Goal: Transaction & Acquisition: Purchase product/service

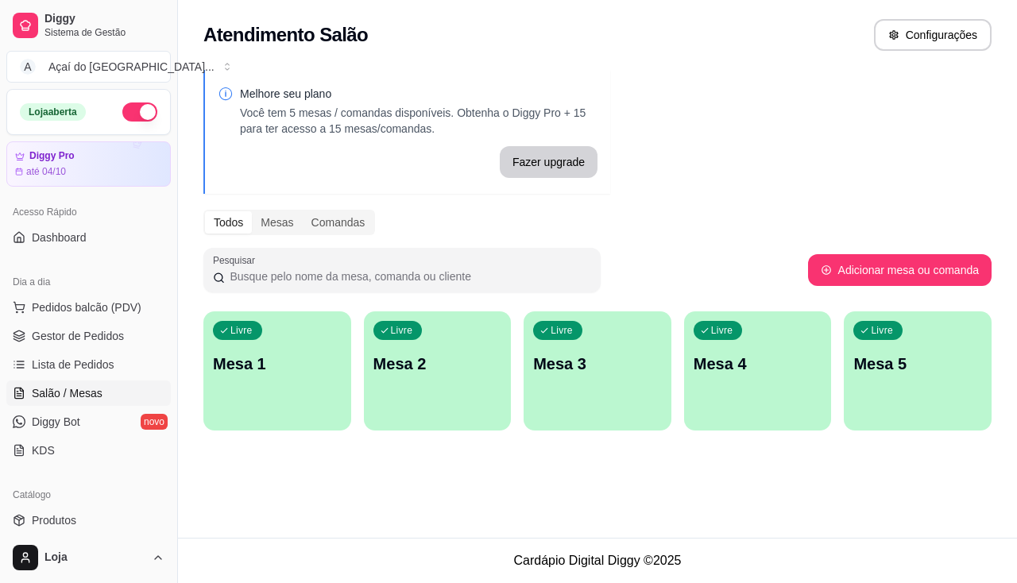
click at [287, 371] on p "Mesa 1" at bounding box center [277, 364] width 129 height 22
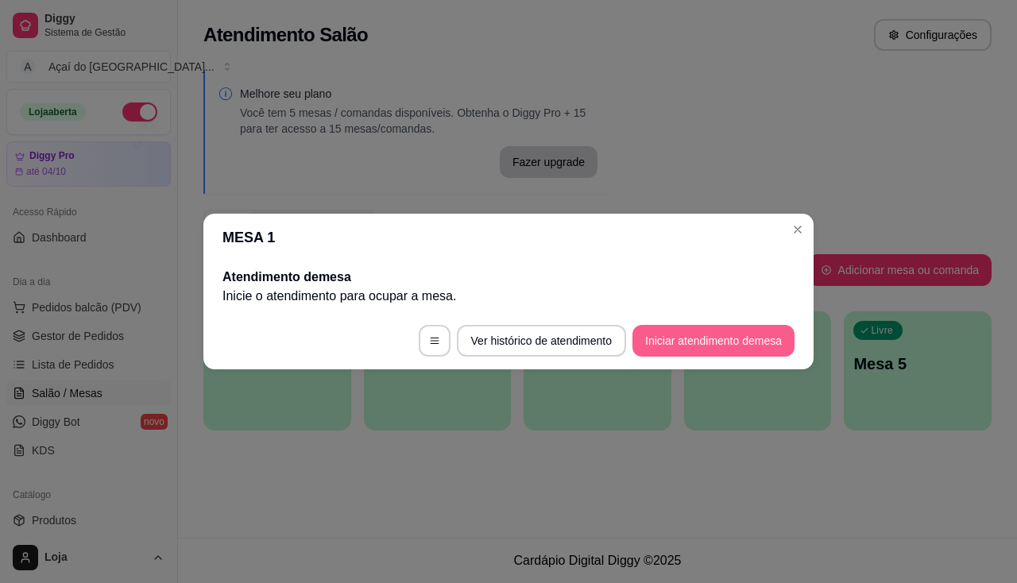
click at [672, 328] on button "Iniciar atendimento de mesa" at bounding box center [714, 341] width 162 height 32
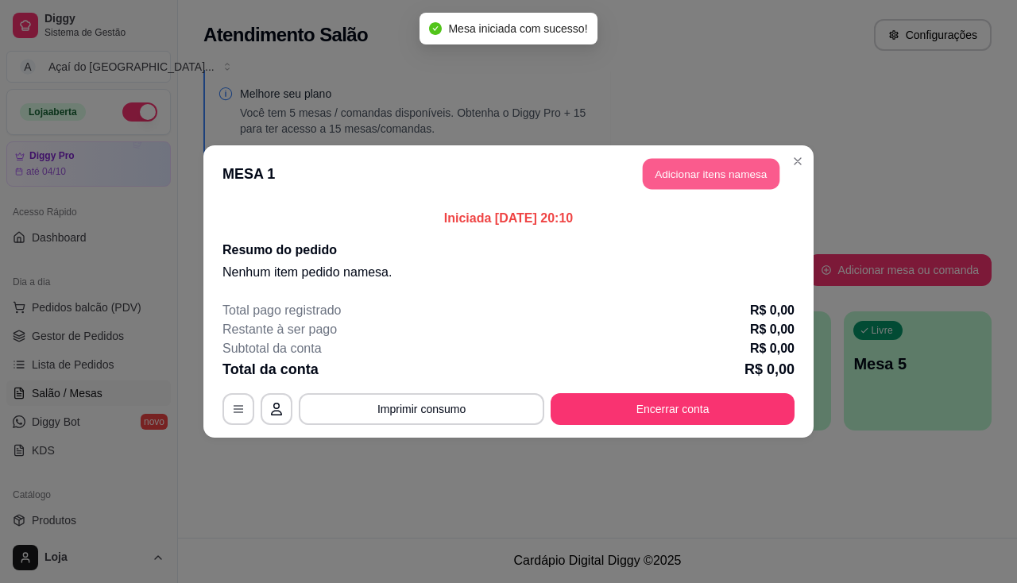
click at [746, 174] on button "Adicionar itens na mesa" at bounding box center [711, 174] width 137 height 31
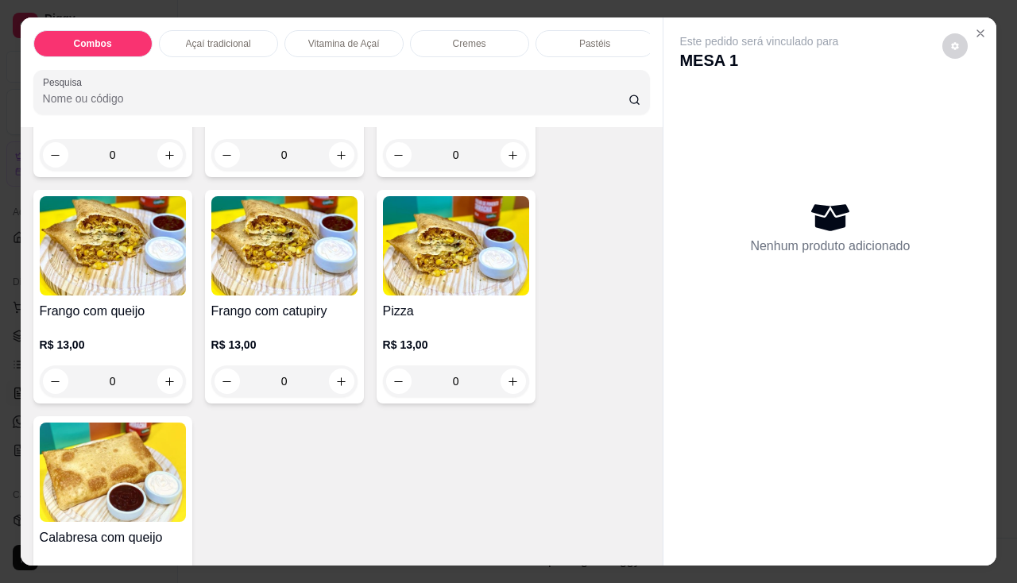
scroll to position [2305, 0]
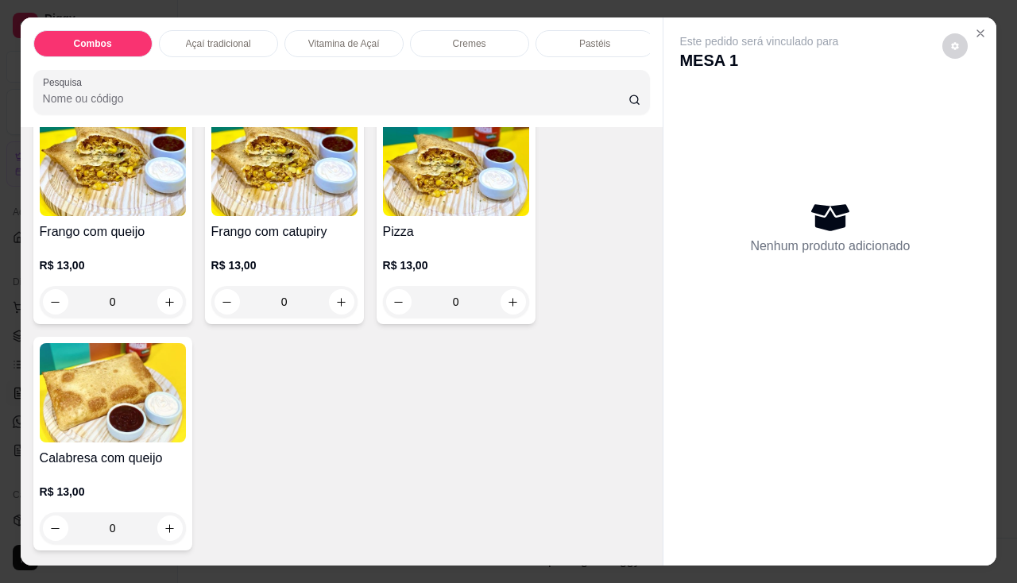
click at [76, 234] on h4 "Frango com queijo" at bounding box center [113, 232] width 146 height 19
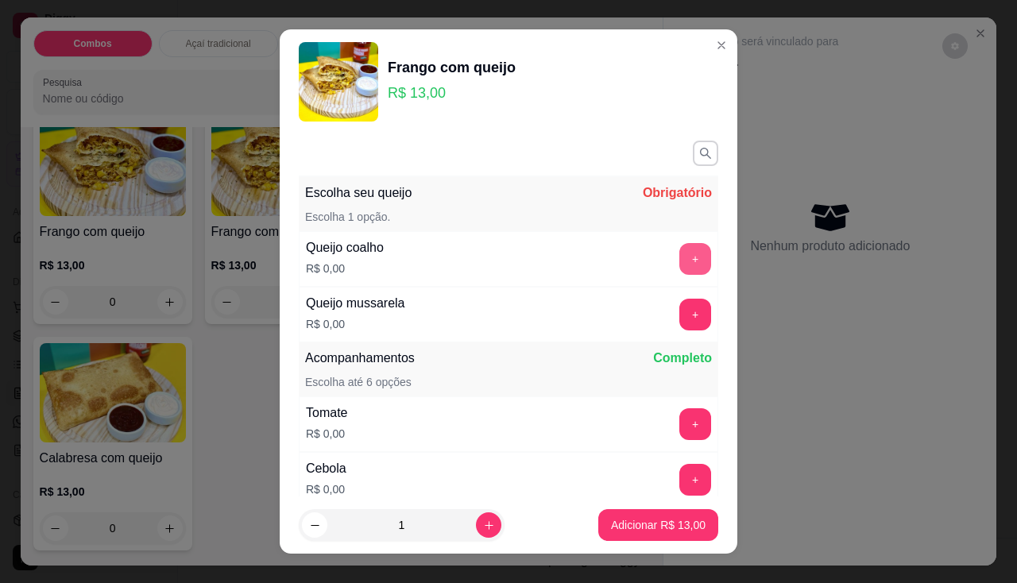
click at [680, 258] on button "+" at bounding box center [696, 259] width 32 height 32
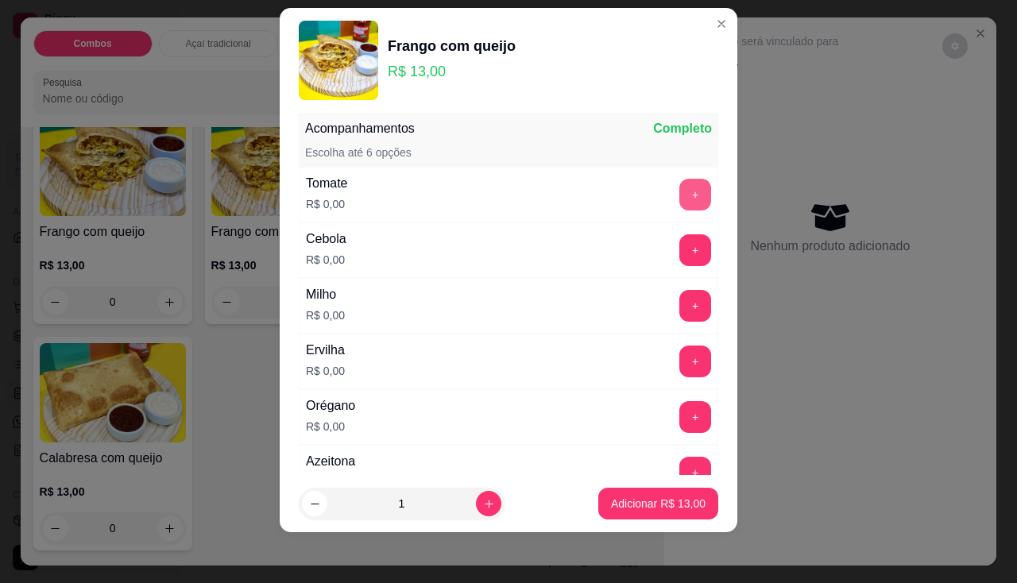
click at [680, 190] on button "+" at bounding box center [696, 195] width 32 height 32
click at [680, 255] on button "+" at bounding box center [695, 249] width 31 height 31
click at [680, 292] on button "+" at bounding box center [695, 305] width 31 height 31
click at [680, 358] on button "+" at bounding box center [695, 361] width 31 height 31
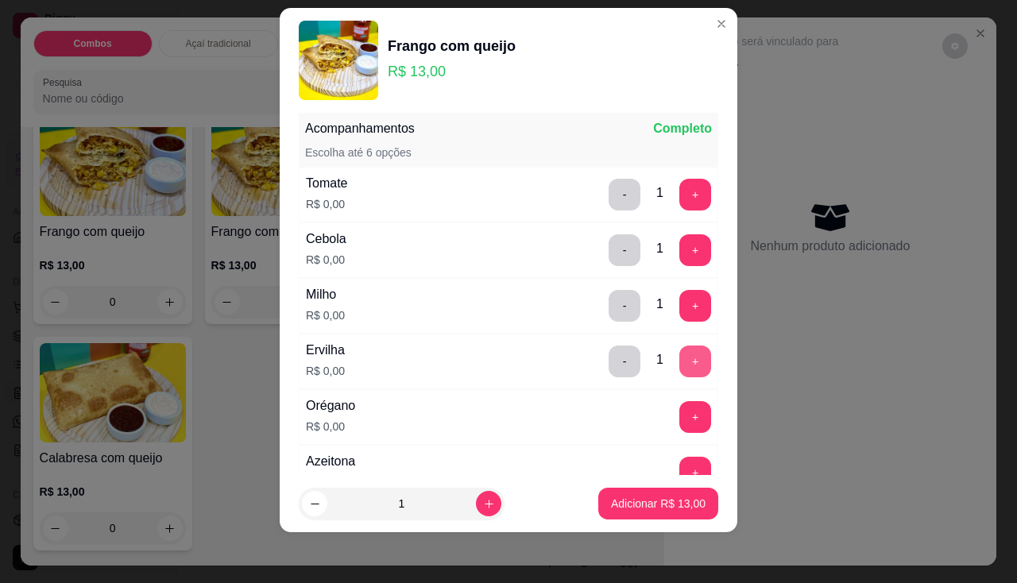
scroll to position [288, 0]
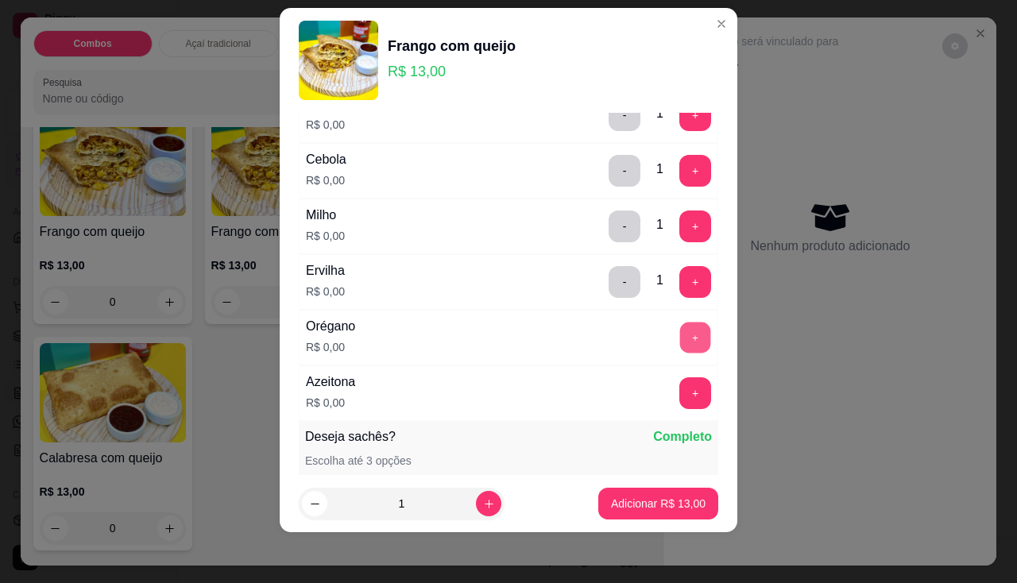
click at [680, 337] on button "+" at bounding box center [695, 337] width 31 height 31
click at [680, 396] on button "+" at bounding box center [695, 393] width 31 height 31
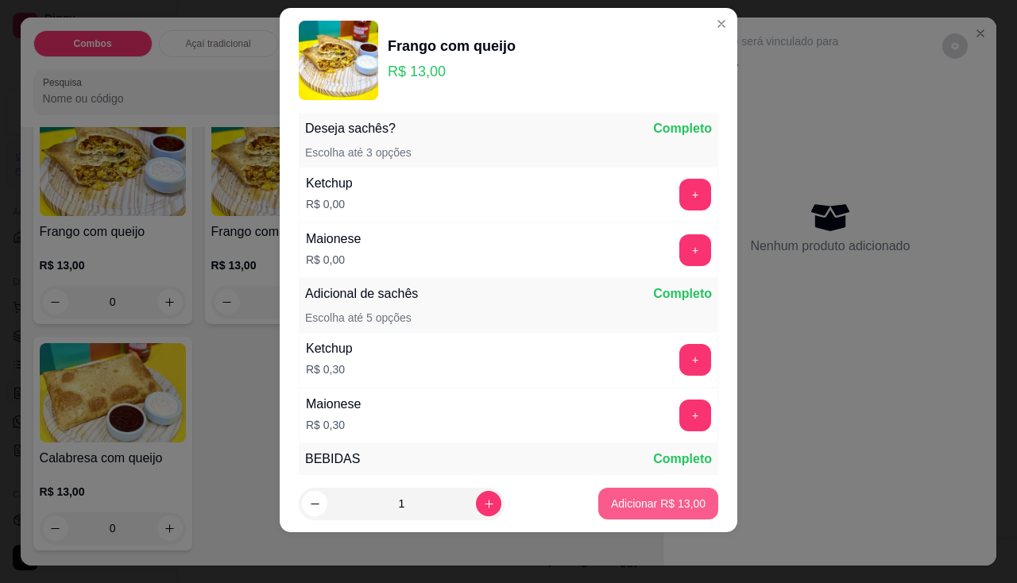
click at [668, 501] on p "Adicionar R$ 13,00" at bounding box center [658, 504] width 95 height 16
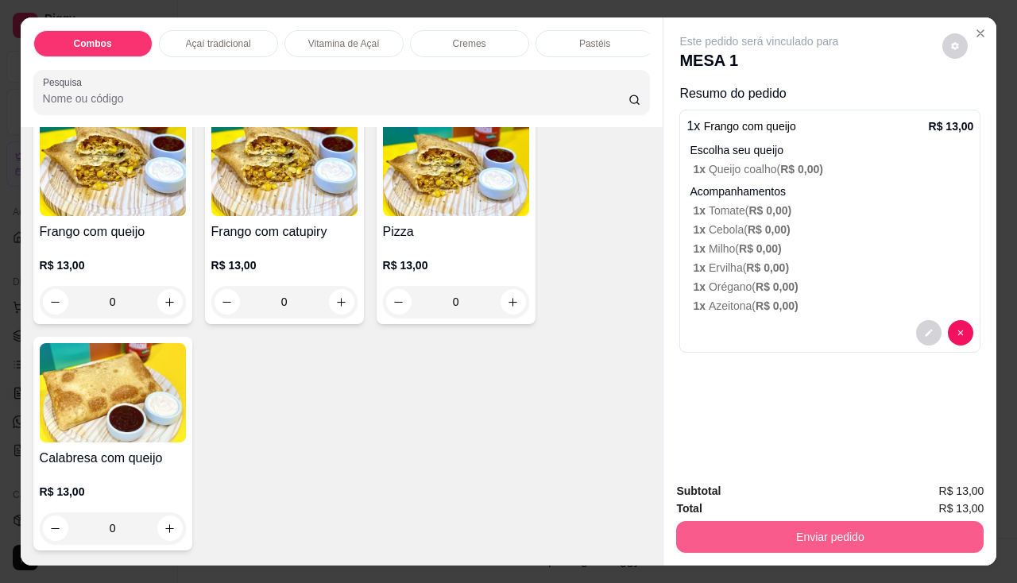
click at [724, 529] on button "Enviar pedido" at bounding box center [830, 537] width 308 height 32
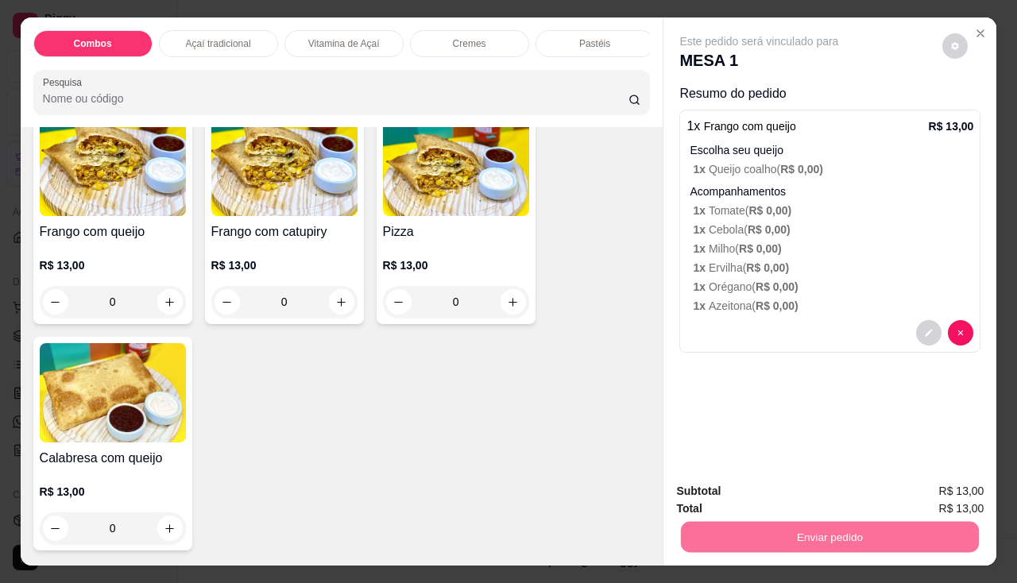
click at [943, 498] on button "Enviar pedido" at bounding box center [943, 492] width 87 height 29
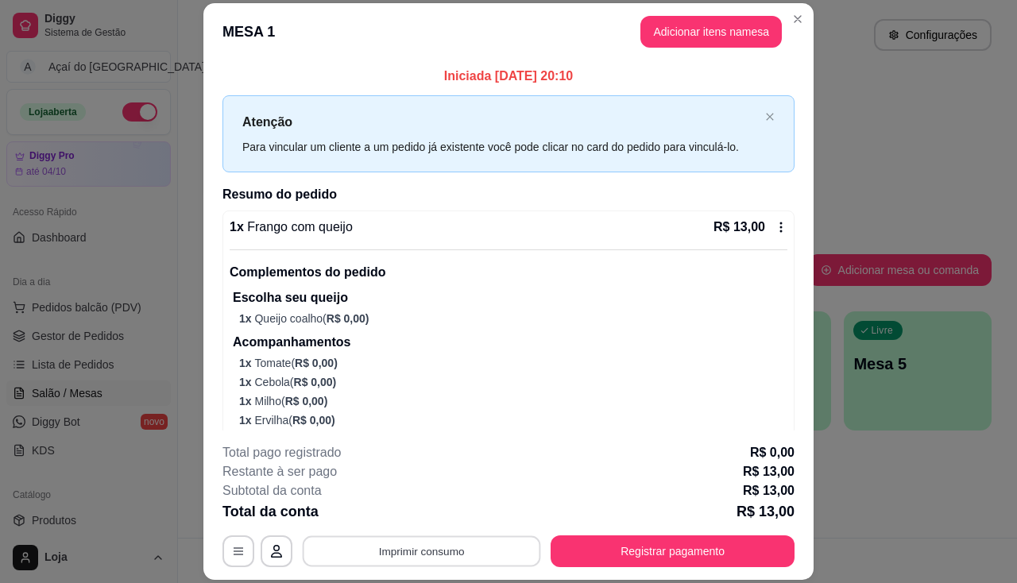
click at [457, 548] on button "Imprimir consumo" at bounding box center [422, 552] width 238 height 31
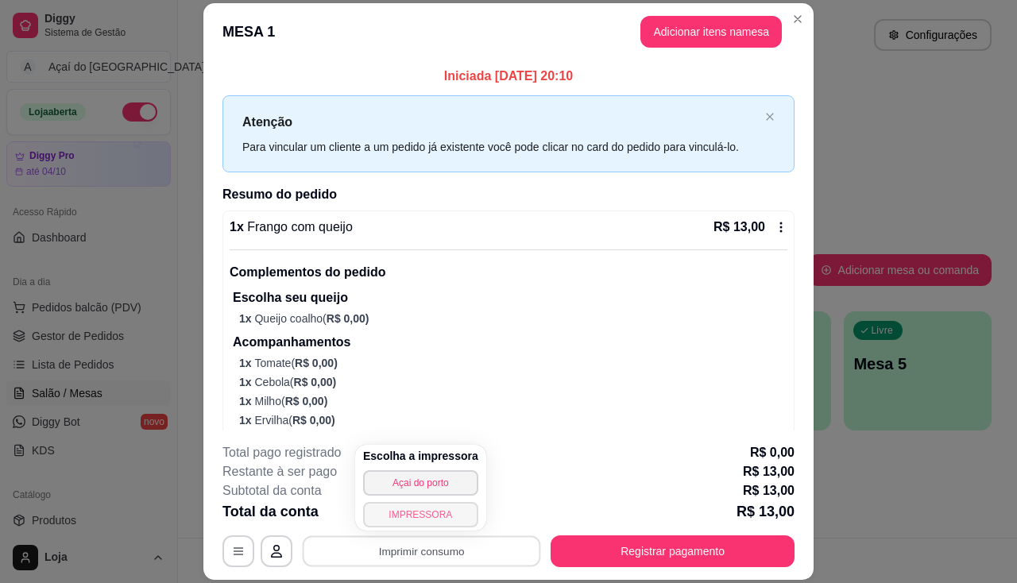
click at [425, 509] on button "IMPRESSORA" at bounding box center [420, 514] width 115 height 25
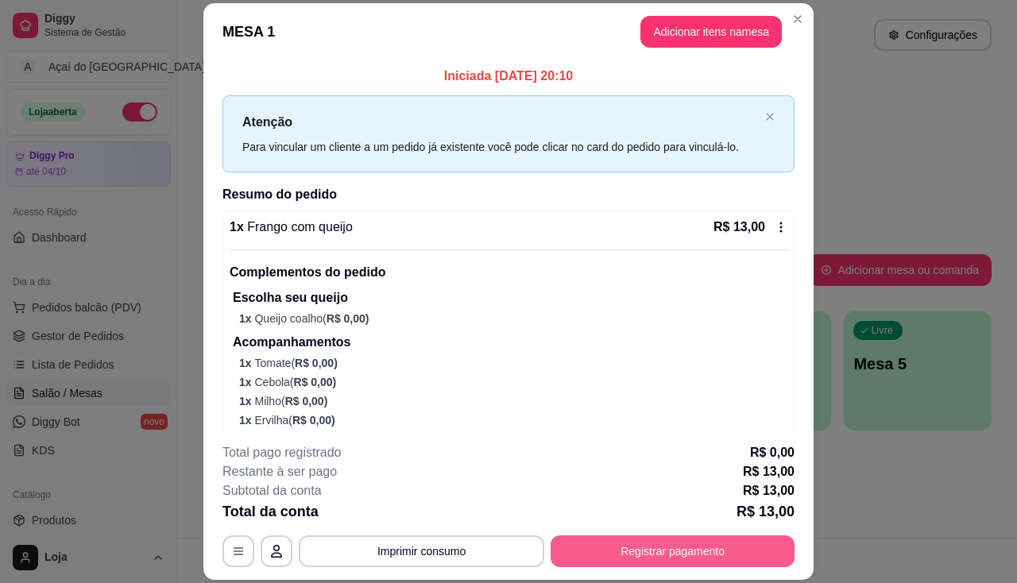
click at [651, 555] on button "Registrar pagamento" at bounding box center [673, 552] width 244 height 32
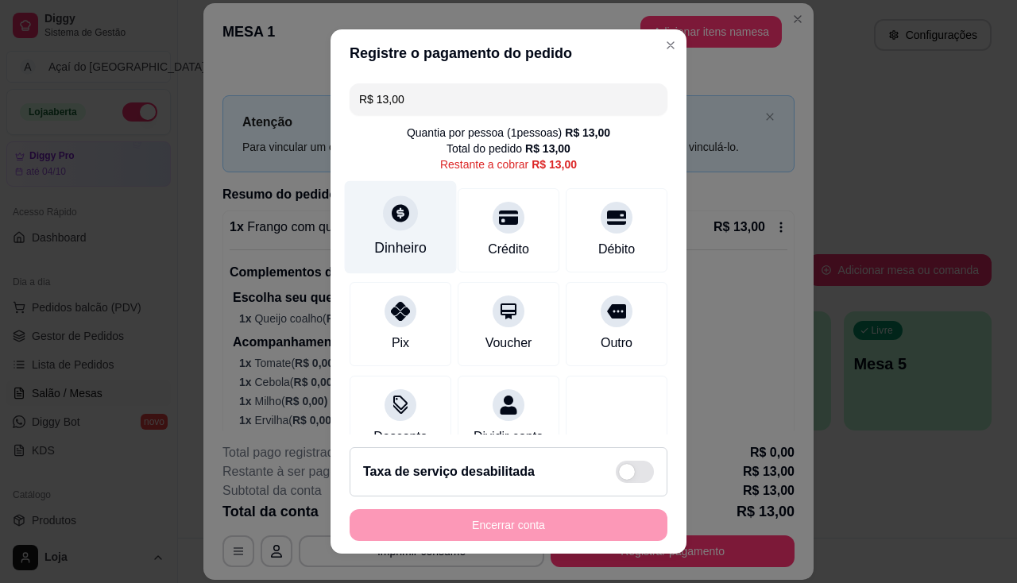
click at [382, 232] on div "Dinheiro" at bounding box center [401, 226] width 112 height 93
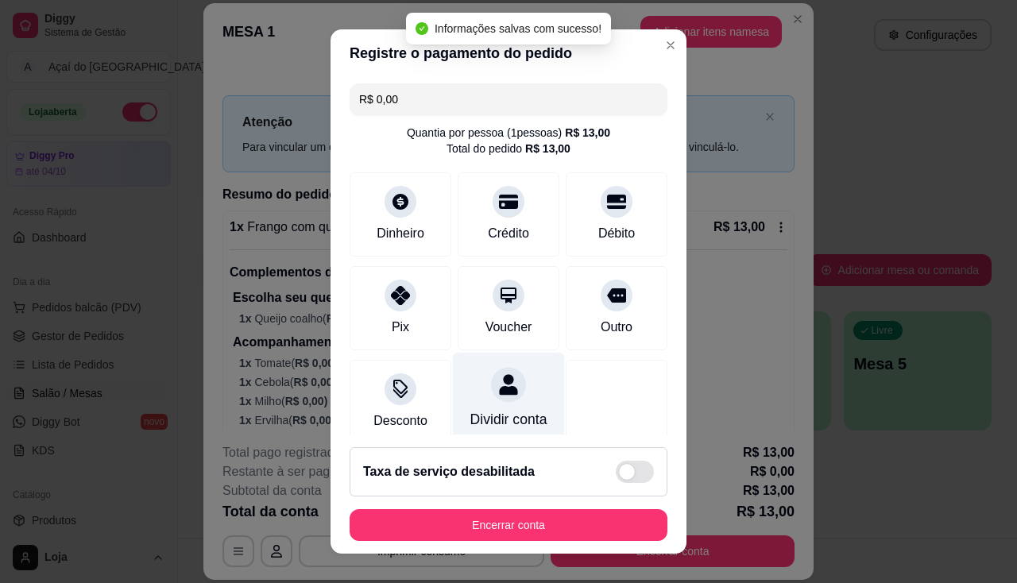
type input "R$ 0,00"
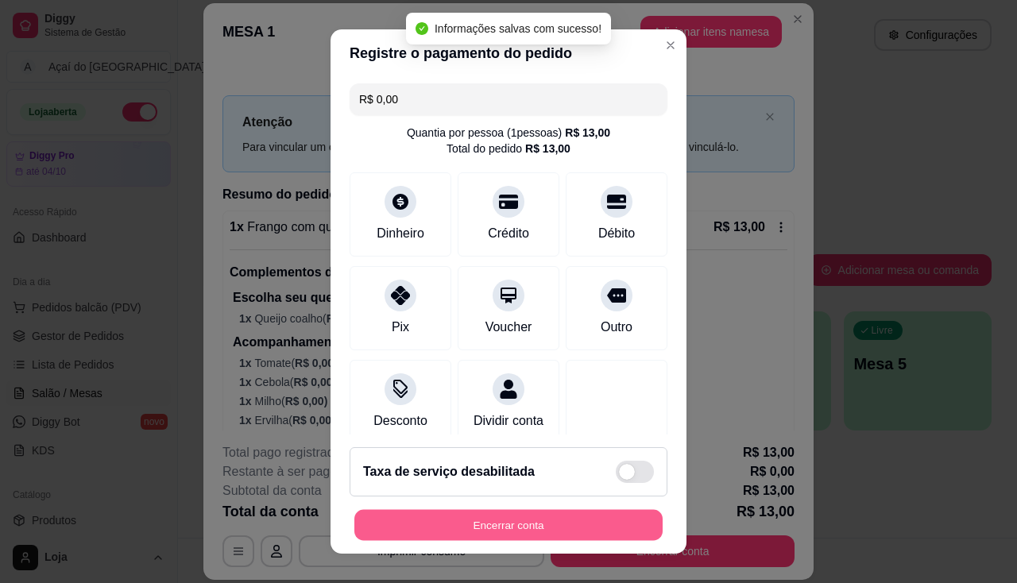
click at [559, 519] on button "Encerrar conta" at bounding box center [508, 525] width 308 height 31
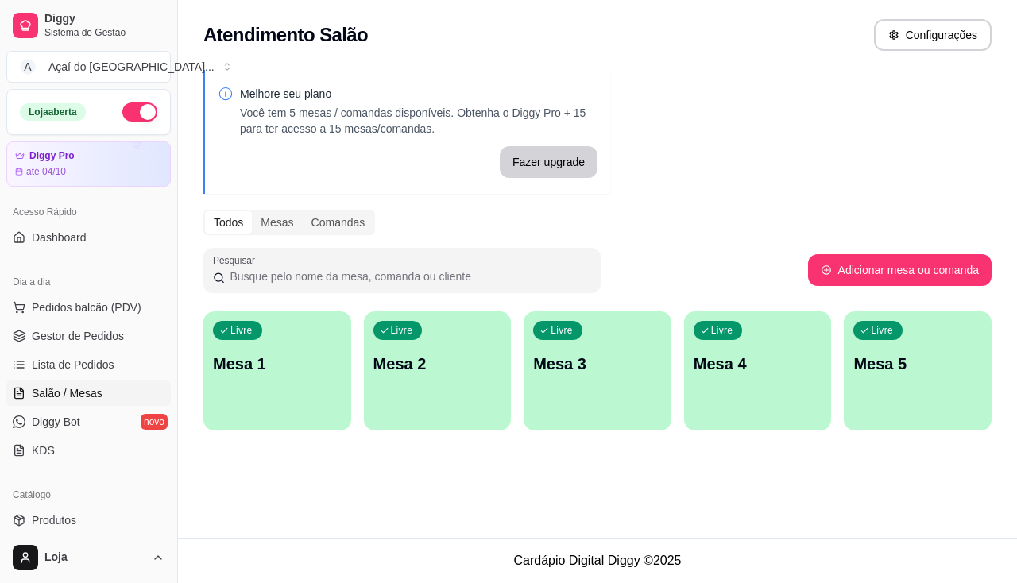
click at [524, 583] on footer "Cardápio Digital Diggy © 2025" at bounding box center [597, 560] width 839 height 45
